Goal: Information Seeking & Learning: Learn about a topic

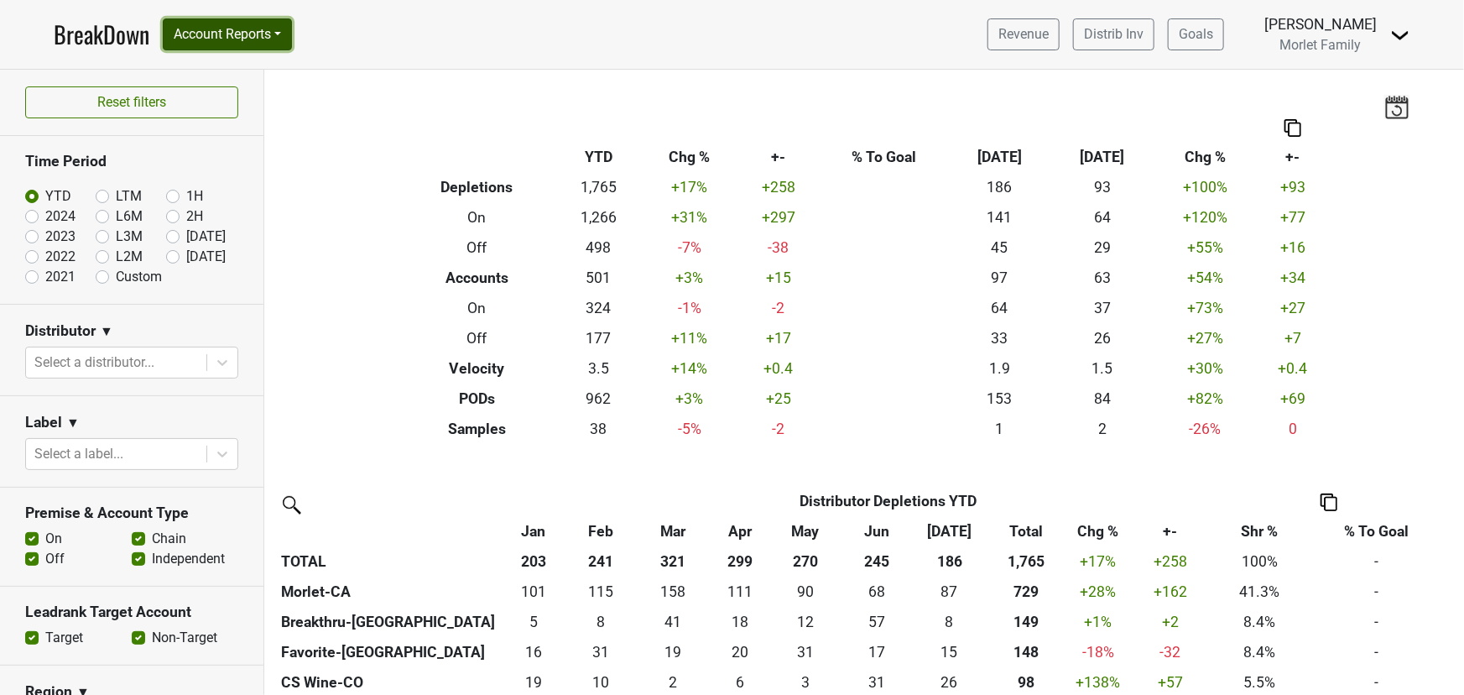
click at [202, 35] on button "Account Reports" at bounding box center [227, 34] width 129 height 32
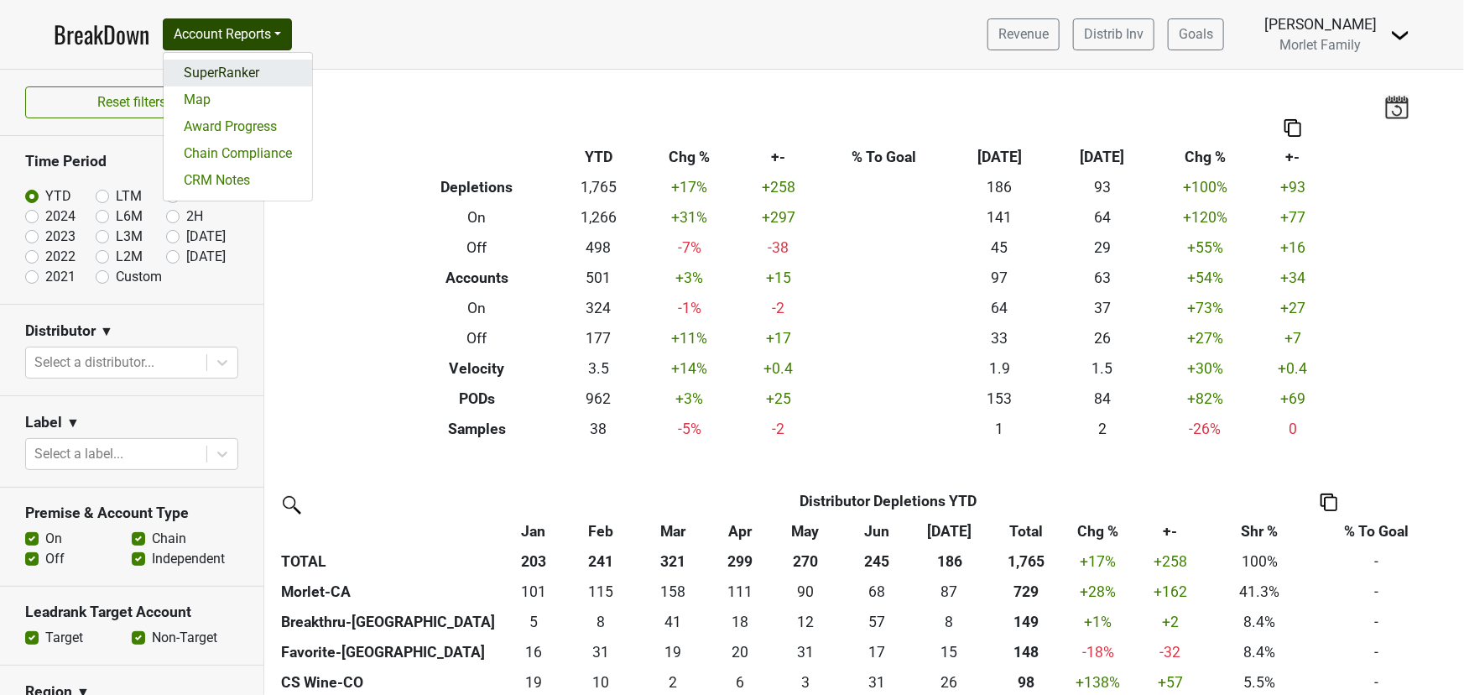
click at [233, 67] on link "SuperRanker" at bounding box center [238, 73] width 148 height 27
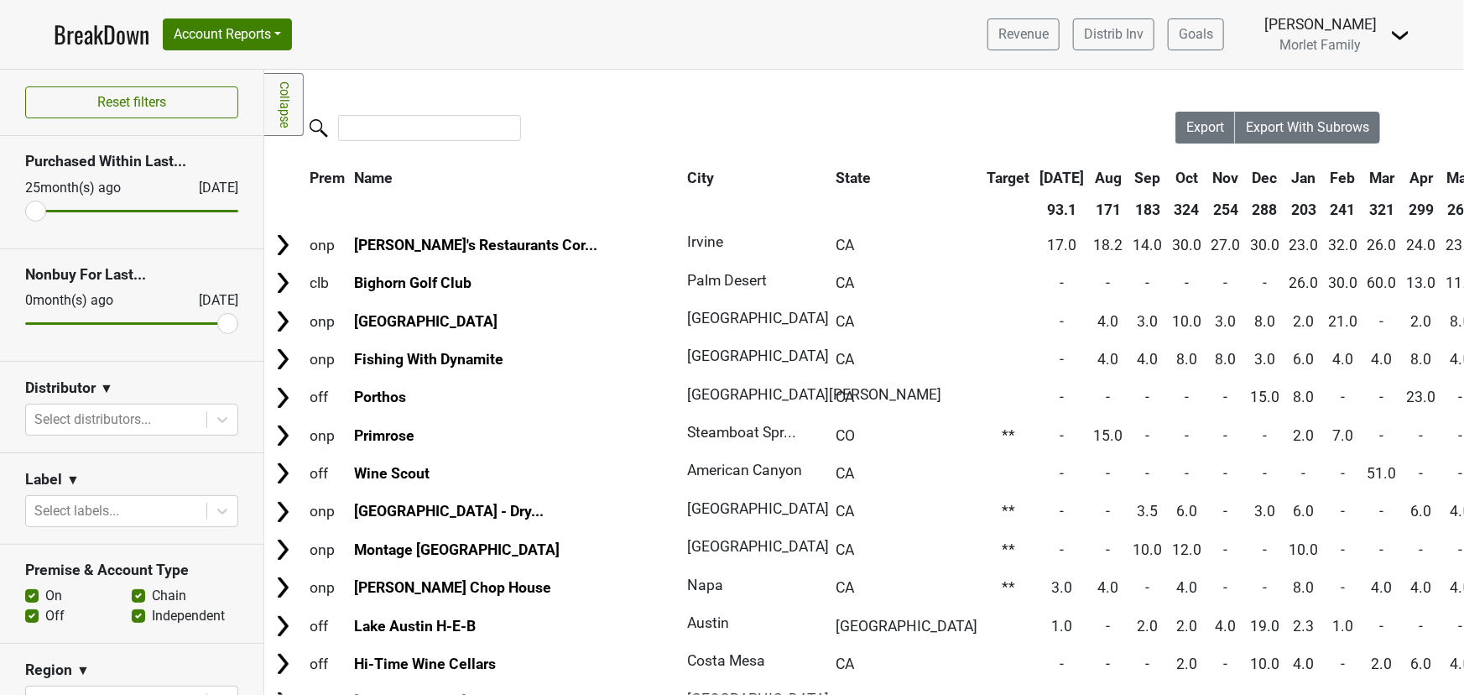
drag, startPoint x: 32, startPoint y: 614, endPoint x: 45, endPoint y: 613, distance: 13.4
click at [45, 613] on label "Off" at bounding box center [54, 616] width 19 height 20
click at [32, 613] on input "Off" at bounding box center [31, 614] width 13 height 17
checkbox input "false"
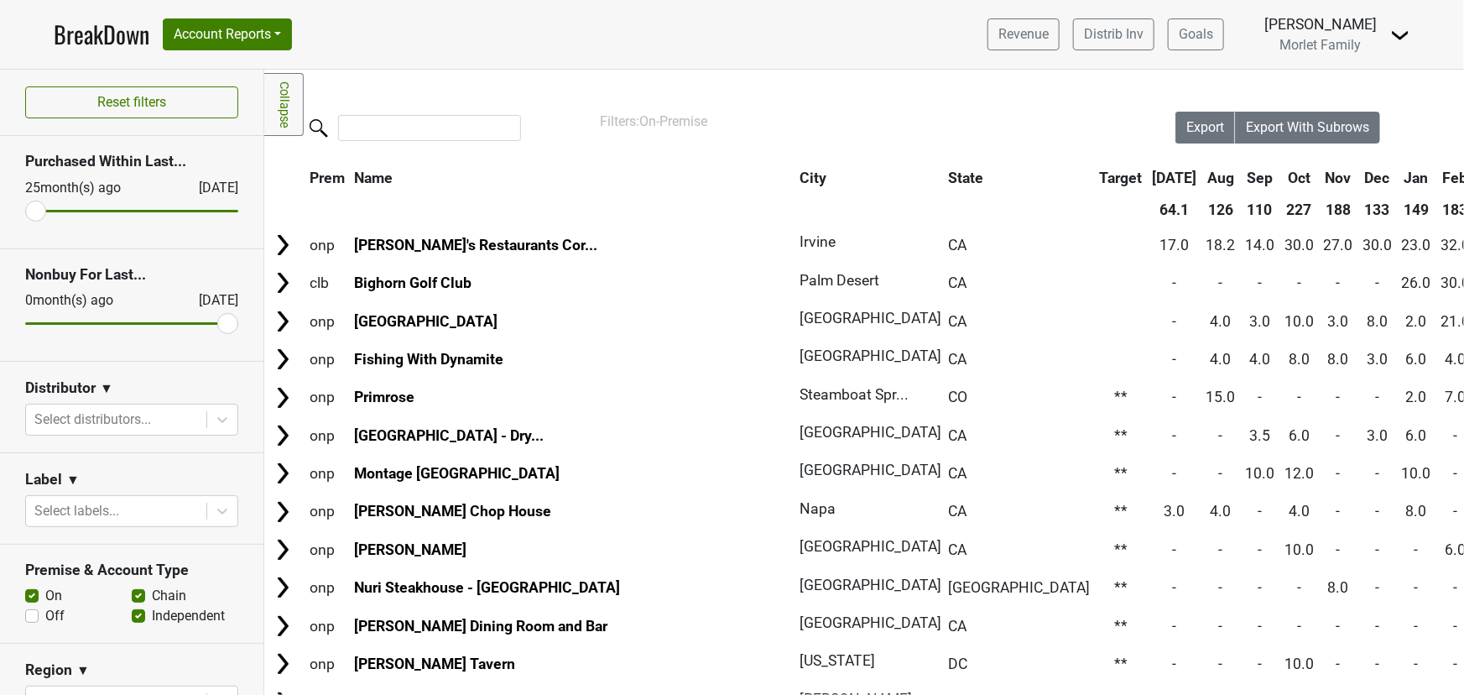
click at [152, 596] on label "Chain" at bounding box center [169, 596] width 34 height 20
click at [132, 596] on input "Chain" at bounding box center [138, 594] width 13 height 17
checkbox input "false"
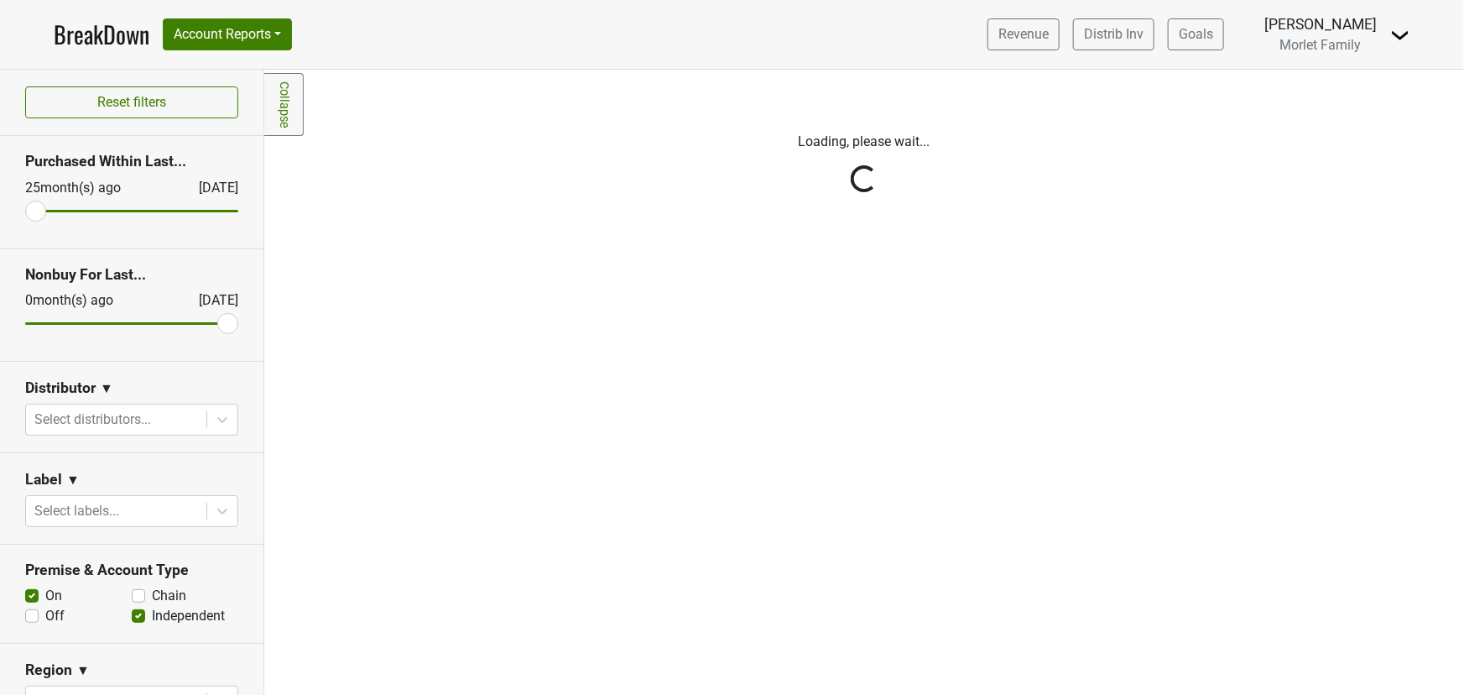
click at [152, 615] on label "Independent" at bounding box center [188, 616] width 73 height 20
click at [133, 615] on input "Independent" at bounding box center [138, 614] width 13 height 17
checkbox input "false"
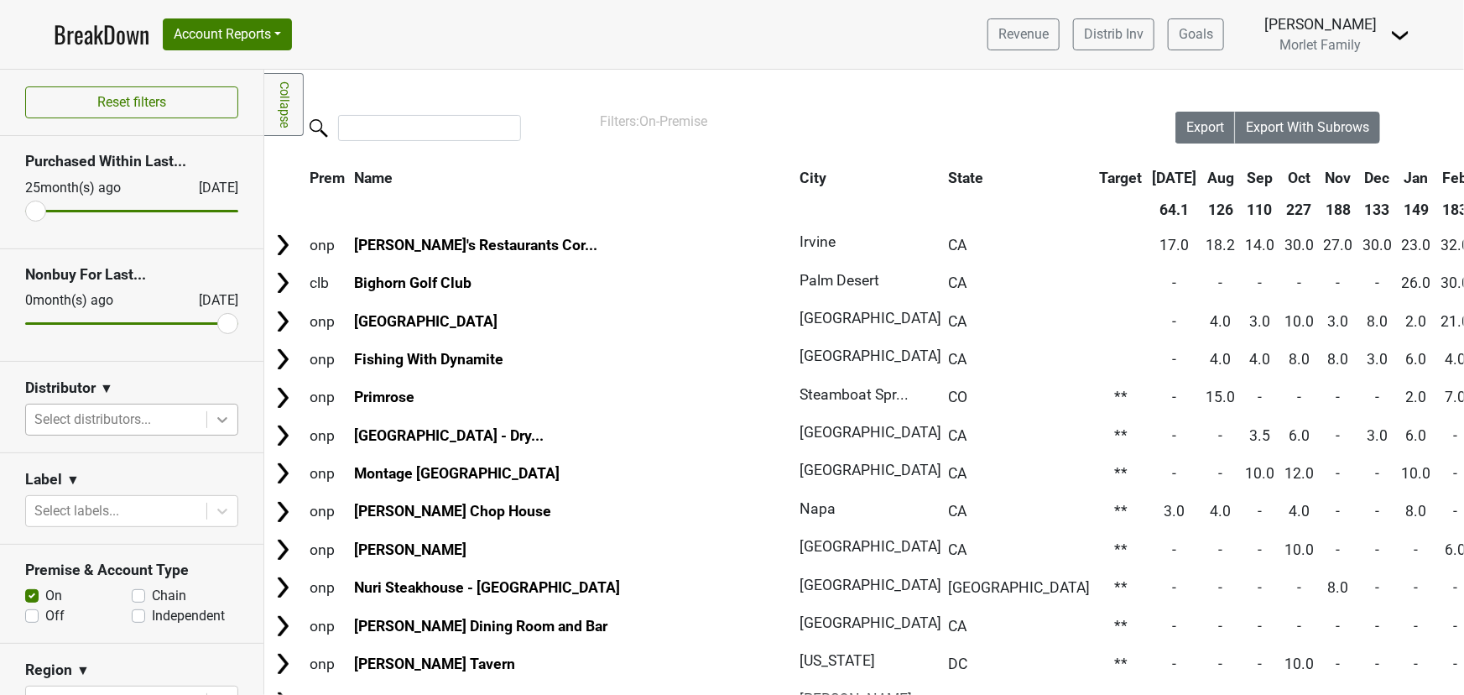
click at [214, 418] on icon at bounding box center [222, 419] width 17 height 17
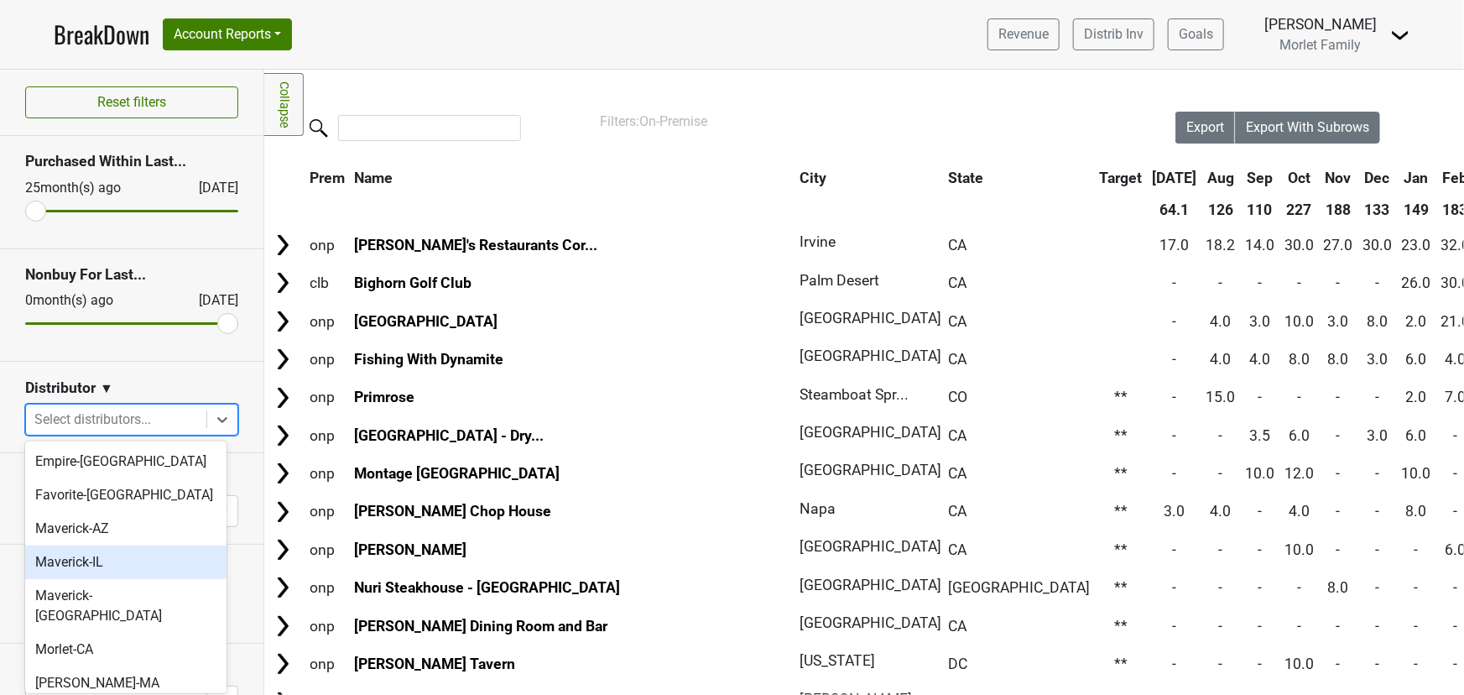
scroll to position [152, 0]
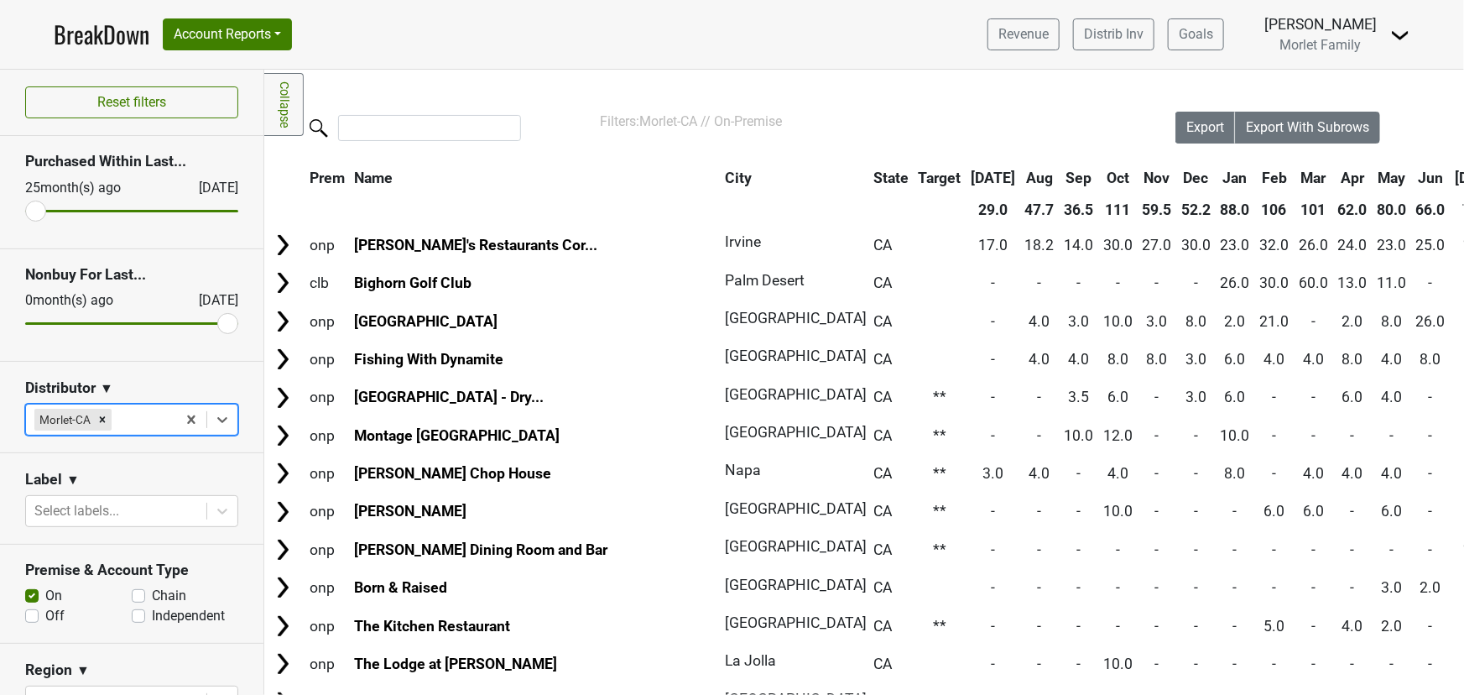
click at [721, 179] on th "City" at bounding box center [790, 178] width 138 height 30
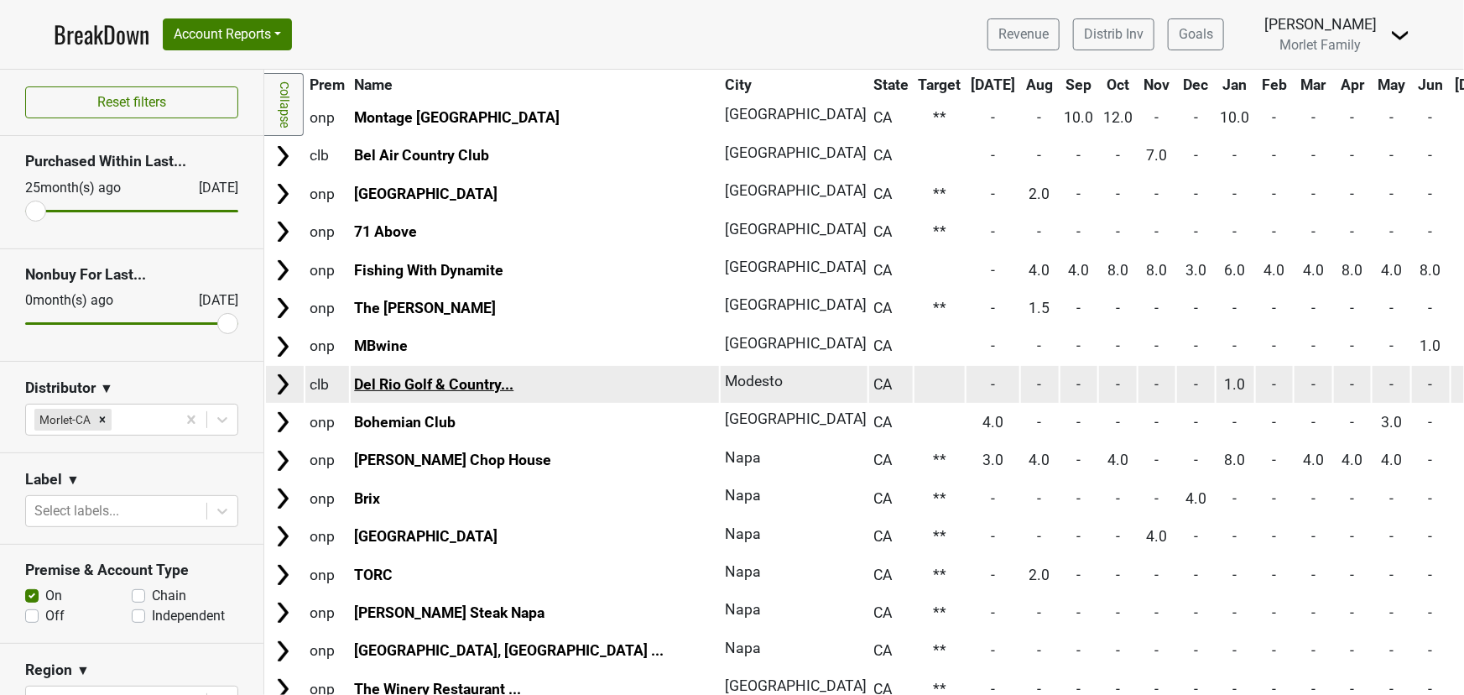
scroll to position [991, 0]
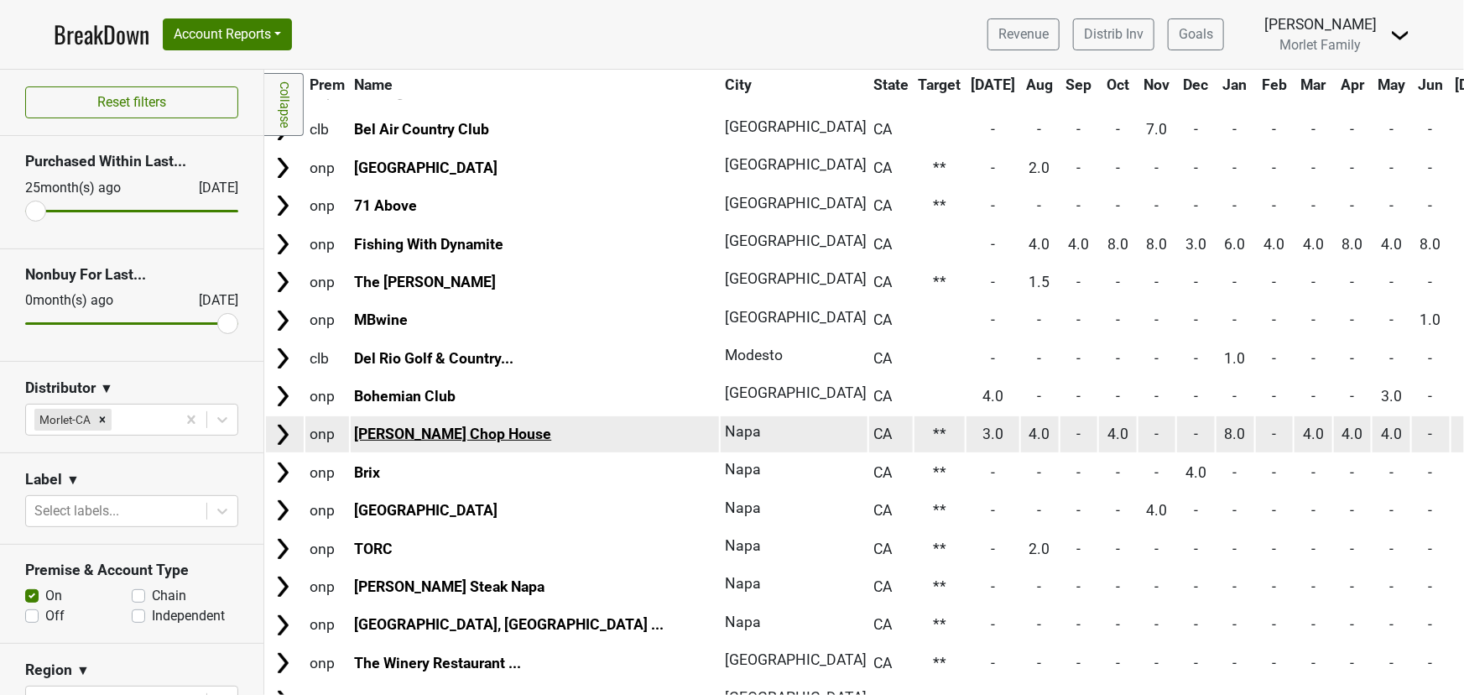
click at [383, 425] on link "[PERSON_NAME] Chop House" at bounding box center [452, 433] width 197 height 17
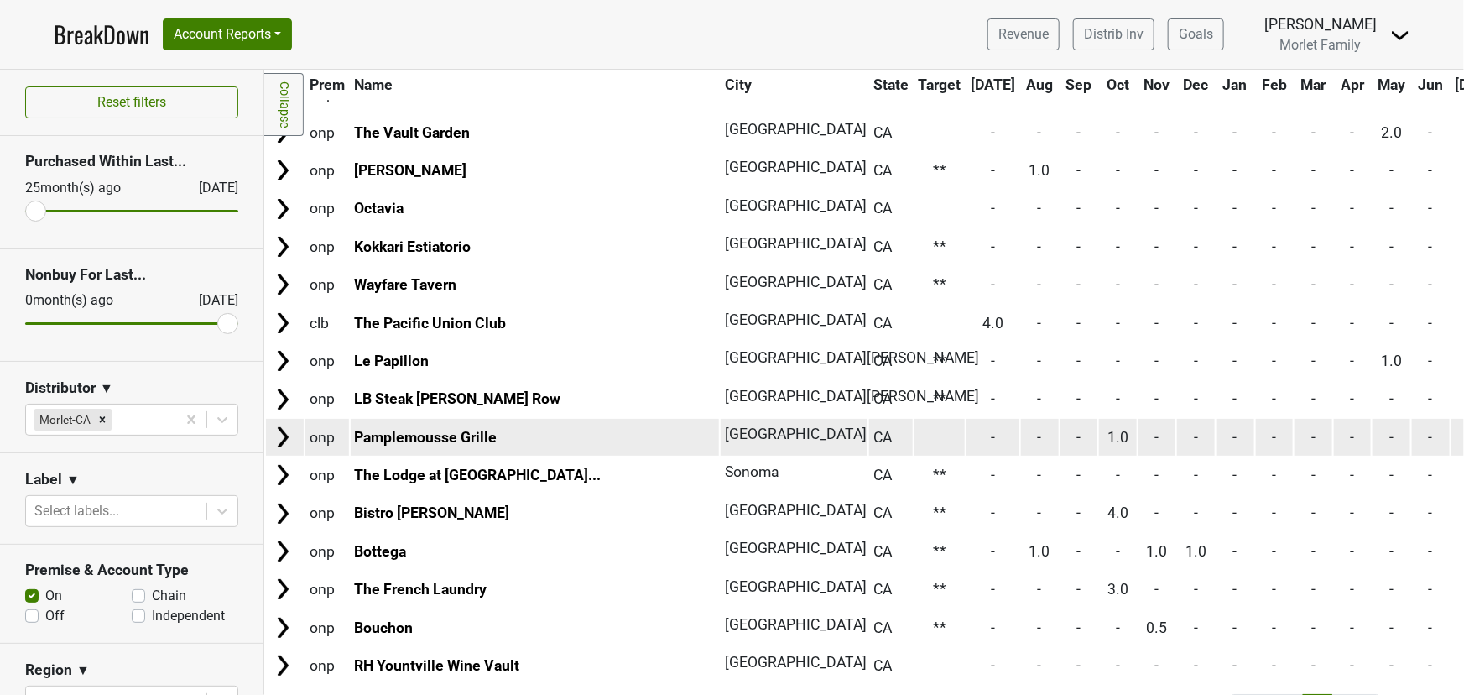
scroll to position [2773, 0]
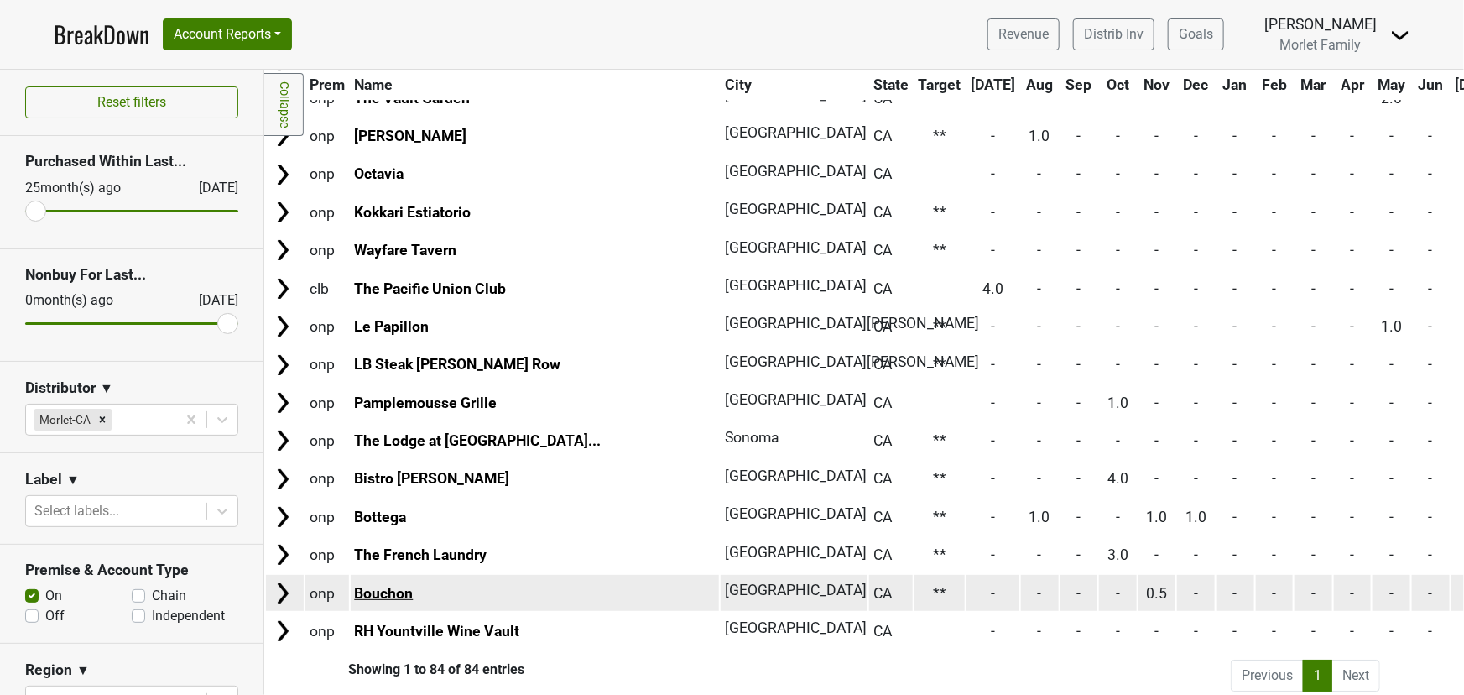
click at [399, 585] on link "Bouchon" at bounding box center [383, 593] width 59 height 17
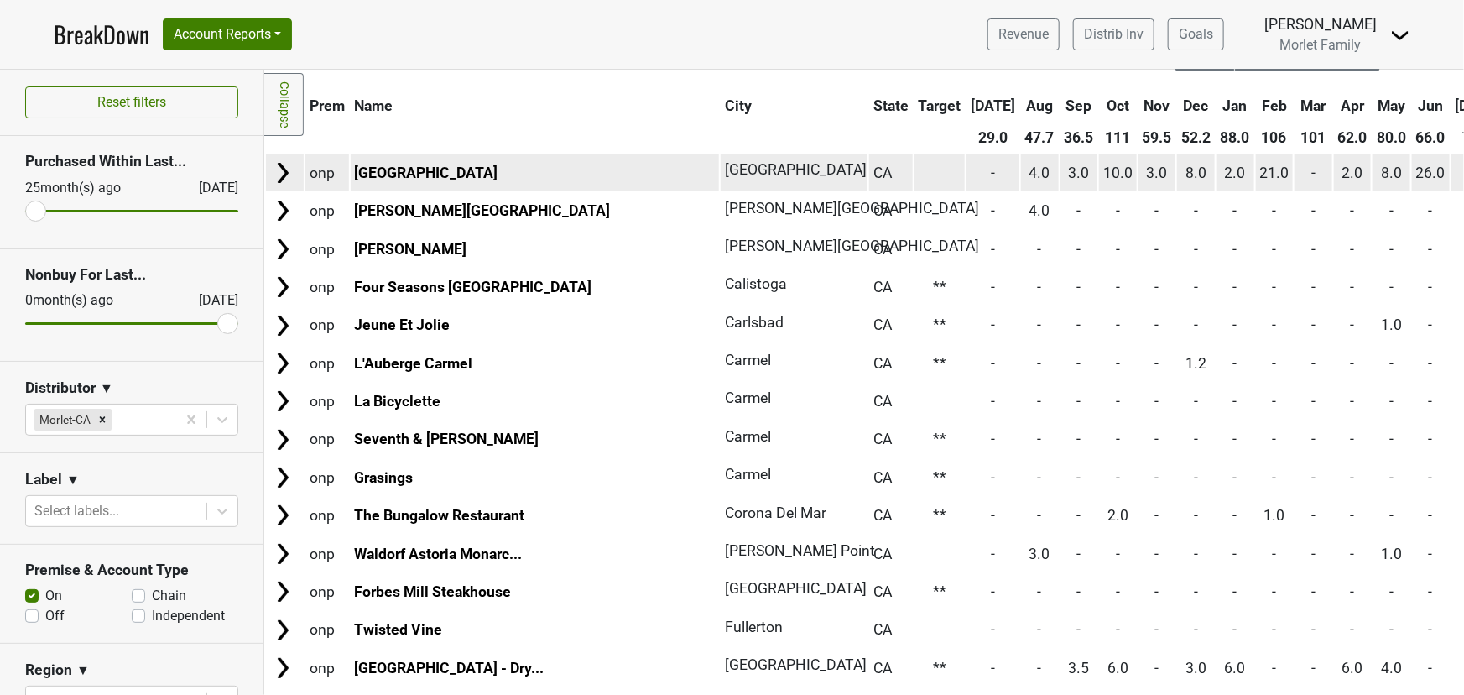
scroll to position [0, 0]
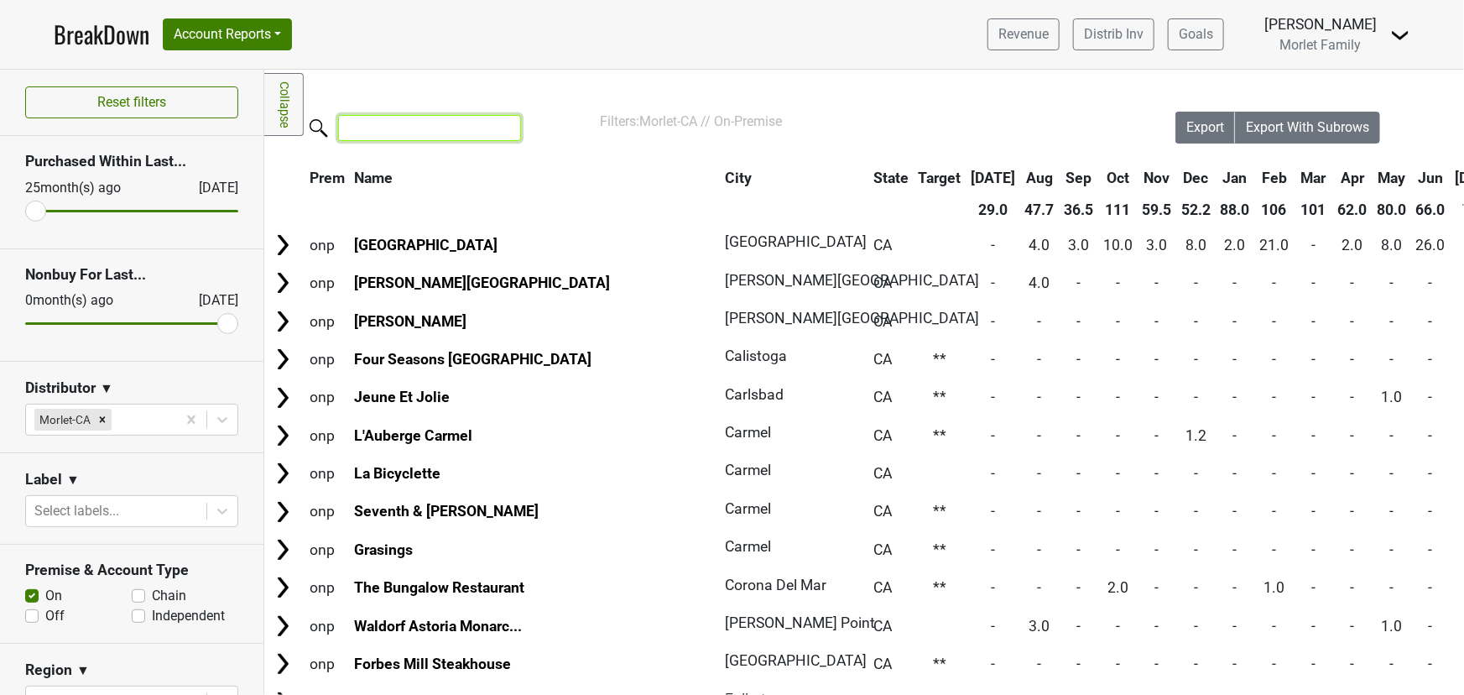
click at [391, 128] on input "search" at bounding box center [429, 128] width 183 height 26
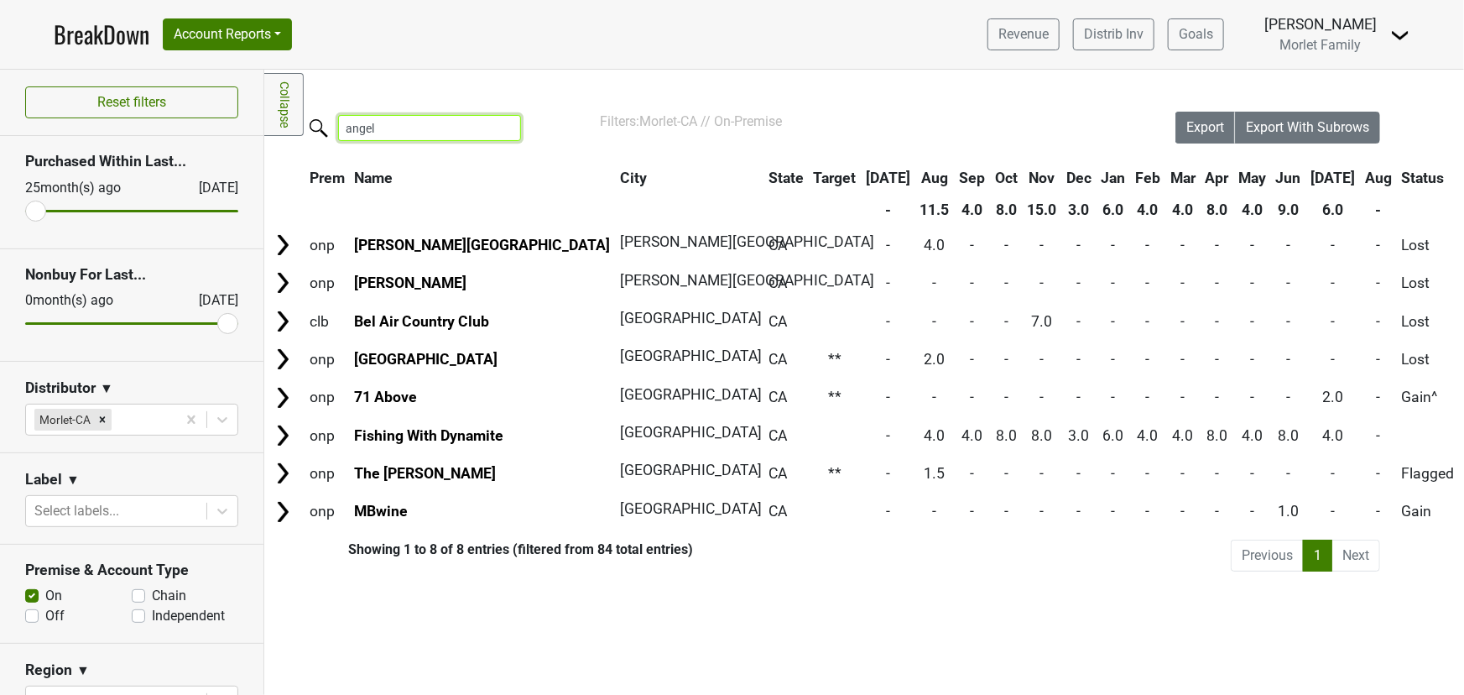
type input "angele"
click at [424, 126] on input "angele" at bounding box center [429, 128] width 183 height 26
click at [503, 130] on input "angele" at bounding box center [429, 128] width 183 height 26
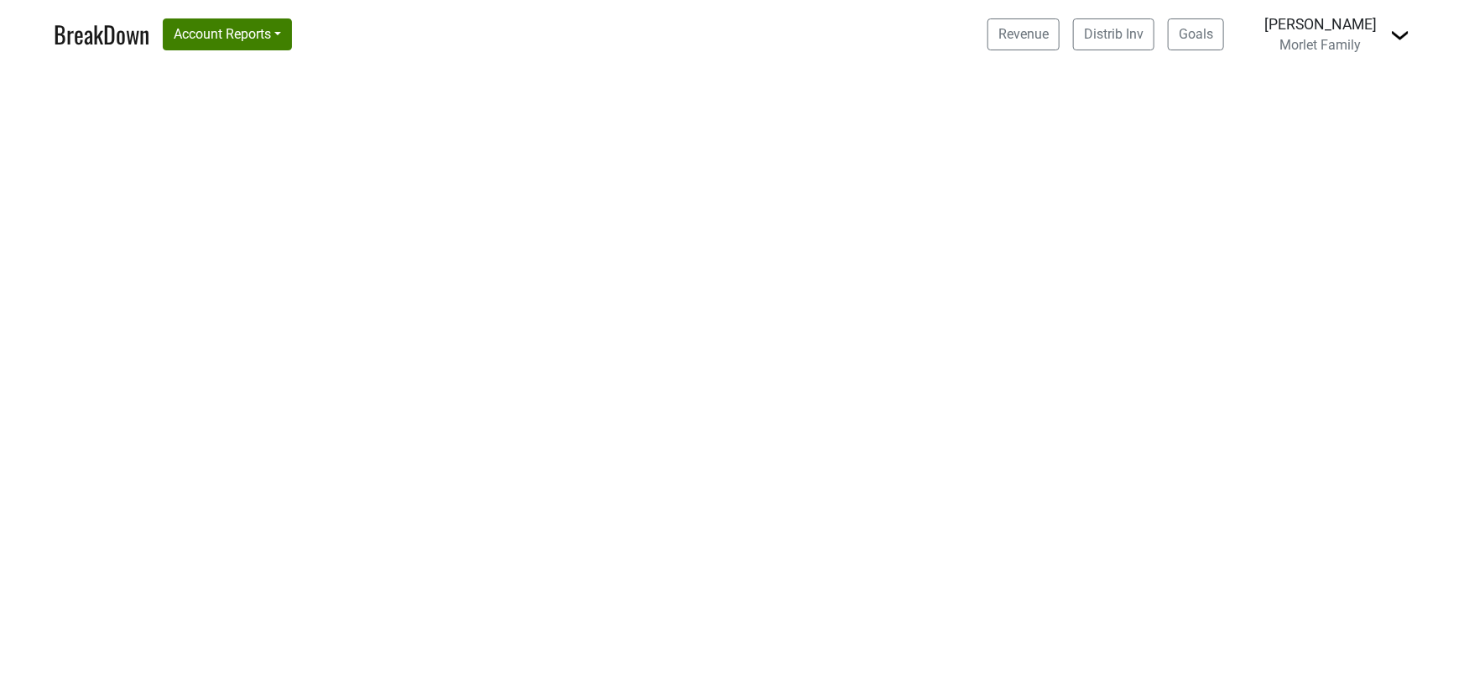
select select "CA"
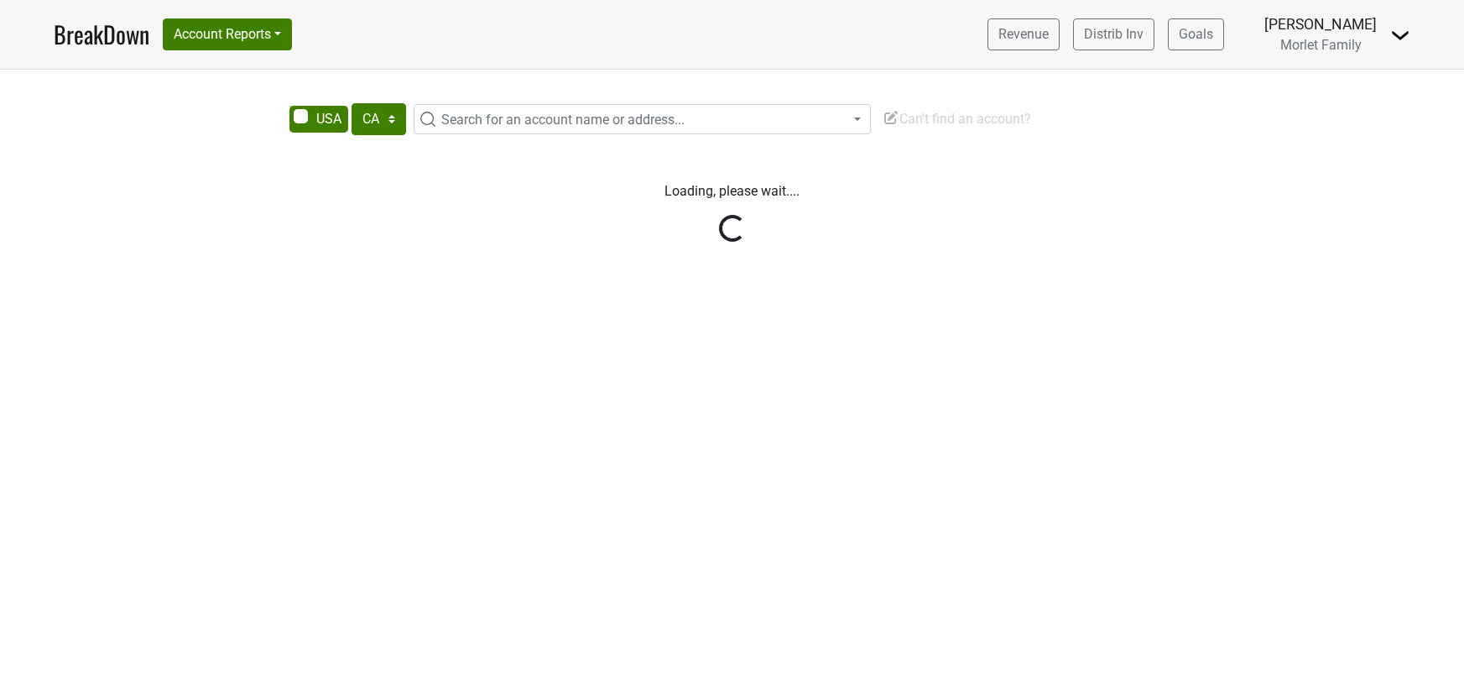
select select "CA"
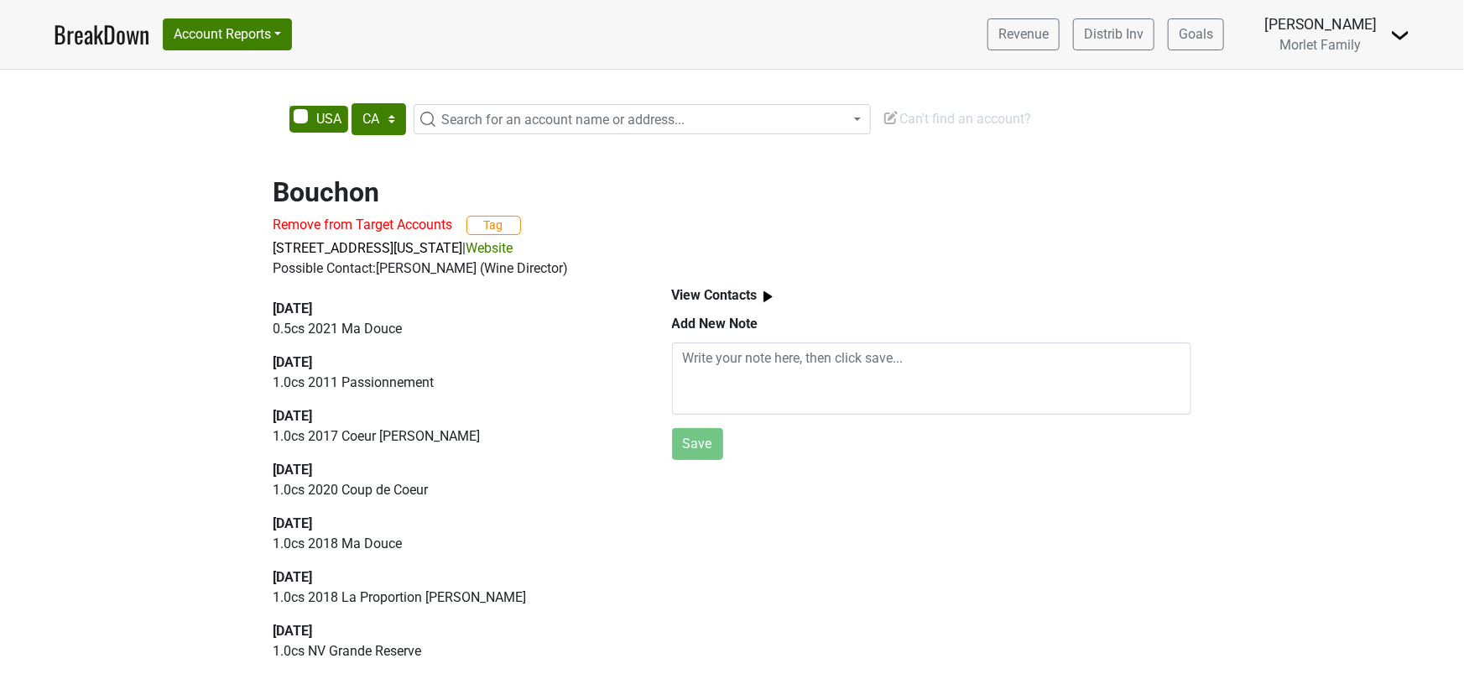
click at [513, 247] on link "Website" at bounding box center [489, 248] width 47 height 16
